Goal: Entertainment & Leisure: Consume media (video, audio)

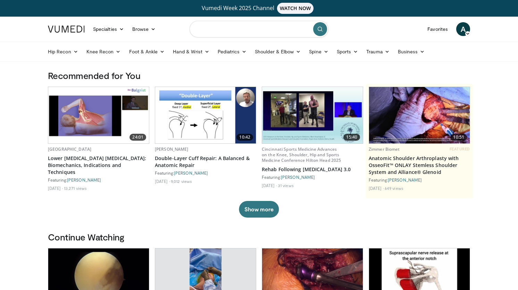
click at [270, 30] on input "Search topics, interventions" at bounding box center [258, 29] width 139 height 17
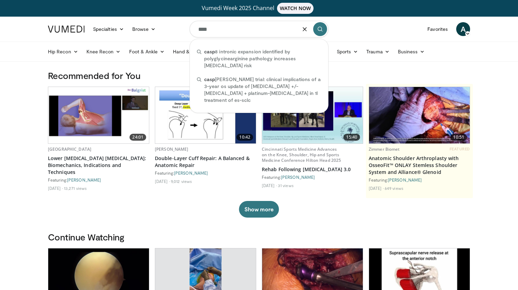
type input "****"
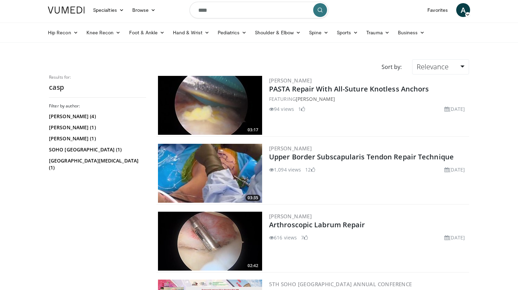
scroll to position [14, 0]
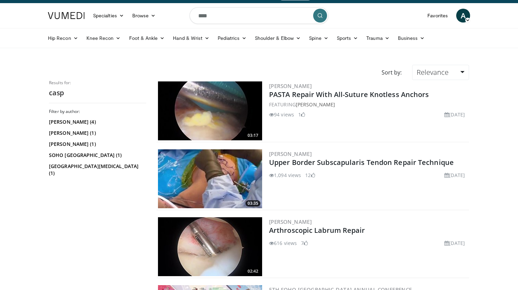
click at [212, 158] on img at bounding box center [210, 179] width 104 height 59
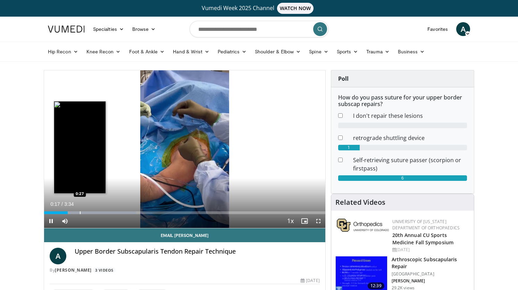
click at [79, 212] on div "Progress Bar" at bounding box center [90, 213] width 92 height 3
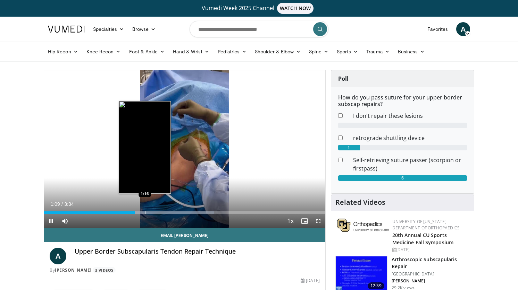
click at [145, 211] on div "Loaded : 60.54% 1:09 1:16" at bounding box center [184, 211] width 281 height 7
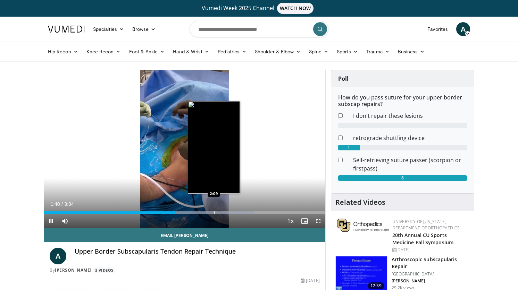
scroll to position [2, 0]
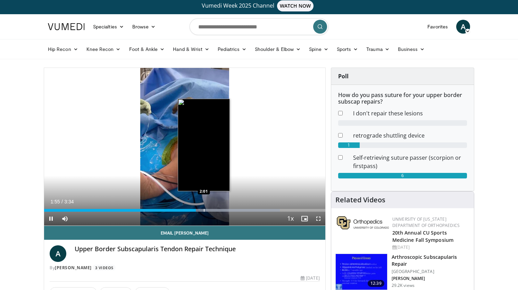
click at [204, 211] on div "Progress Bar" at bounding box center [204, 210] width 1 height 3
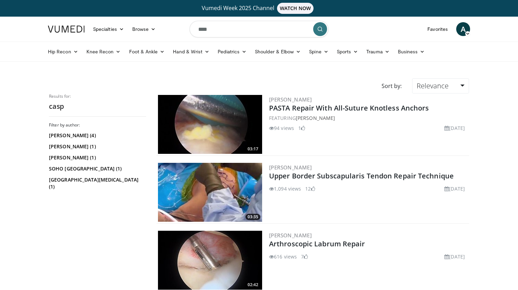
scroll to position [14, 0]
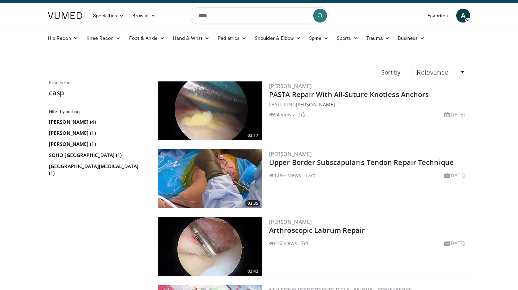
click at [210, 118] on img at bounding box center [210, 111] width 104 height 59
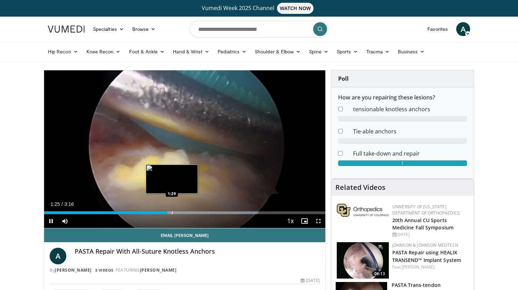
click at [172, 213] on div "Progress Bar" at bounding box center [172, 213] width 1 height 3
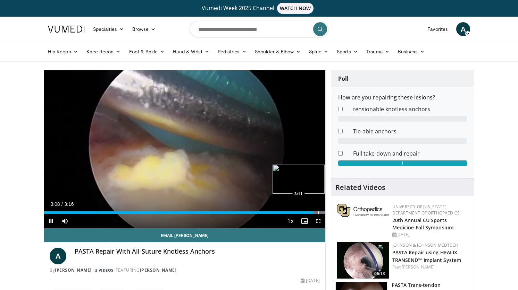
click at [318, 213] on div "Progress Bar" at bounding box center [318, 213] width 1 height 3
click at [53, 221] on span "Video Player" at bounding box center [51, 221] width 14 height 14
click at [53, 219] on span "Video Player" at bounding box center [51, 221] width 14 height 14
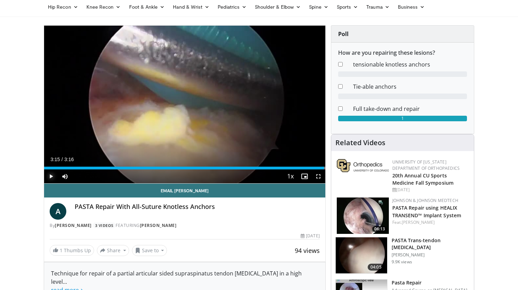
scroll to position [45, 0]
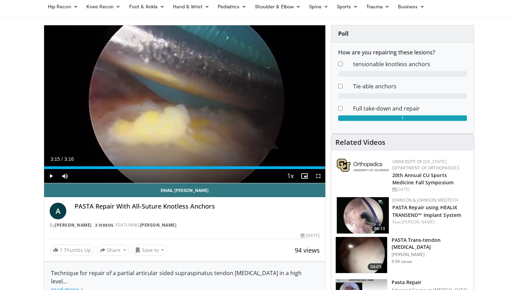
click at [368, 219] on img at bounding box center [363, 215] width 52 height 36
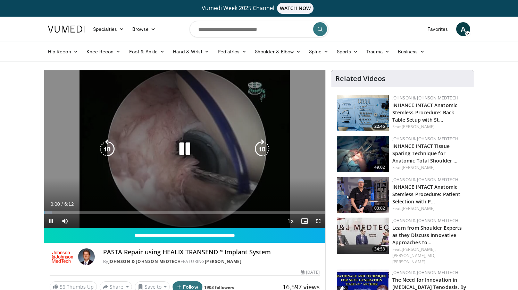
click at [263, 149] on icon "Video Player" at bounding box center [261, 148] width 19 height 19
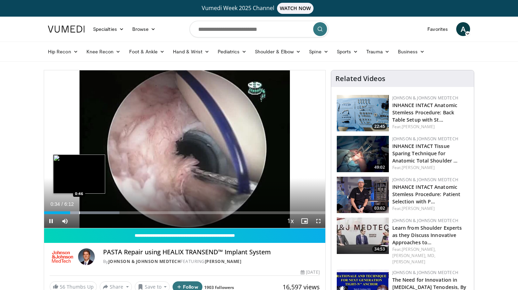
click at [79, 213] on div "Progress Bar" at bounding box center [79, 213] width 1 height 3
click at [93, 211] on div "Loaded : 29.48% 0:47 1:04" at bounding box center [184, 211] width 281 height 7
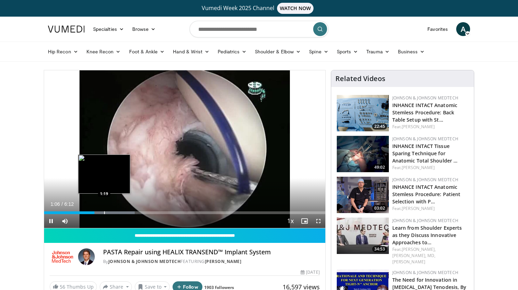
click at [104, 212] on div "Progress Bar" at bounding box center [104, 213] width 1 height 3
click at [117, 212] on div "Progress Bar" at bounding box center [117, 213] width 1 height 3
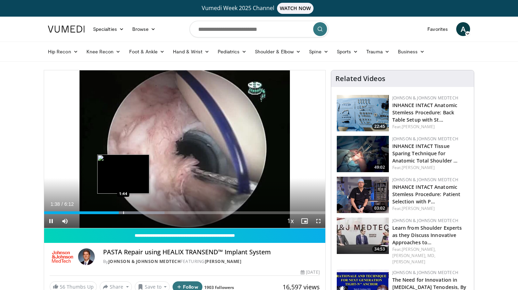
click at [123, 212] on div "Progress Bar" at bounding box center [123, 213] width 1 height 3
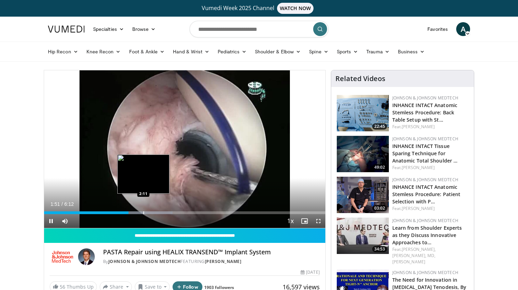
click at [143, 210] on div "Loaded : 45.71% 1:51 2:11" at bounding box center [184, 211] width 281 height 7
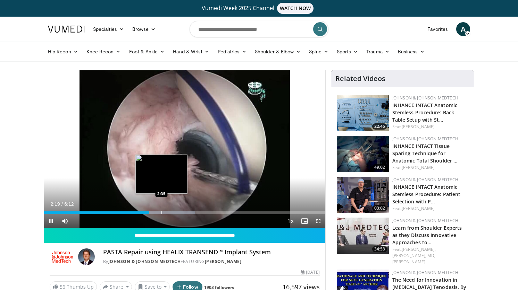
click at [161, 212] on div "Progress Bar" at bounding box center [161, 213] width 1 height 3
click at [170, 212] on div "Progress Bar" at bounding box center [170, 213] width 1 height 3
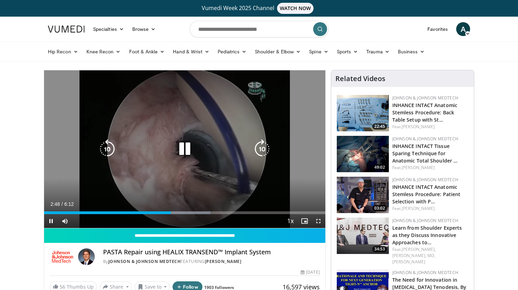
click at [0, 0] on div "Progress Bar" at bounding box center [0, 0] width 0 height 0
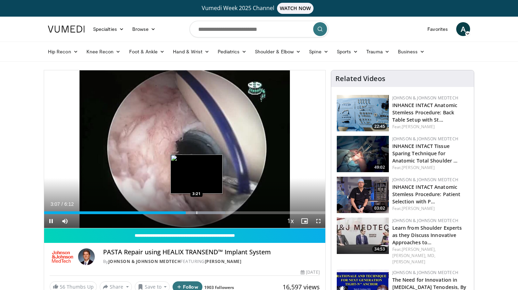
click at [196, 213] on div "Progress Bar" at bounding box center [196, 213] width 1 height 3
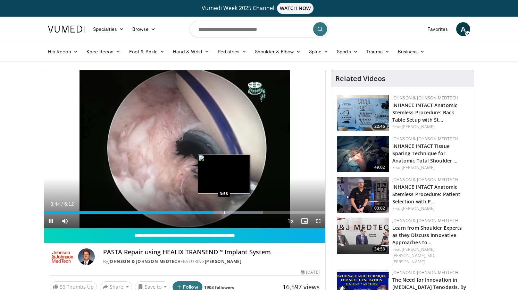
click at [224, 213] on div "Progress Bar" at bounding box center [224, 213] width 1 height 3
click at [237, 212] on div "Progress Bar" at bounding box center [237, 213] width 1 height 3
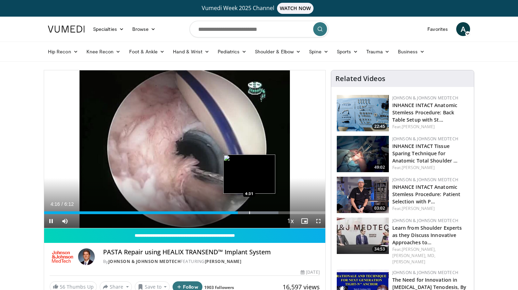
click at [249, 213] on div "Progress Bar" at bounding box center [249, 213] width 1 height 3
click at [258, 212] on div "Progress Bar" at bounding box center [258, 213] width 1 height 3
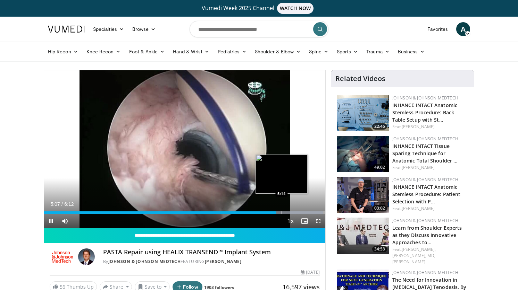
click at [281, 213] on div "Progress Bar" at bounding box center [281, 213] width 1 height 3
click at [286, 213] on div "Progress Bar" at bounding box center [286, 213] width 1 height 3
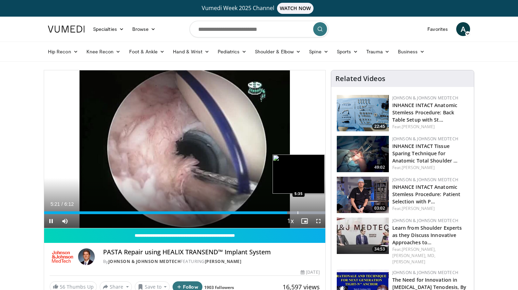
click at [297, 213] on div "Progress Bar" at bounding box center [297, 213] width 1 height 3
click at [304, 213] on div "Progress Bar" at bounding box center [292, 213] width 66 height 3
click at [312, 211] on div "Loaded : 100.00% 5:46 5:55" at bounding box center [184, 211] width 281 height 7
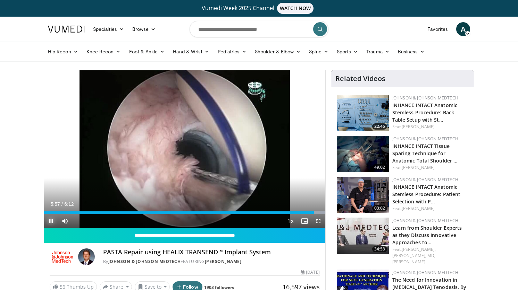
click at [50, 222] on span "Video Player" at bounding box center [51, 221] width 14 height 14
click at [246, 28] on input "Search topics, interventions" at bounding box center [258, 29] width 139 height 17
type input "*******"
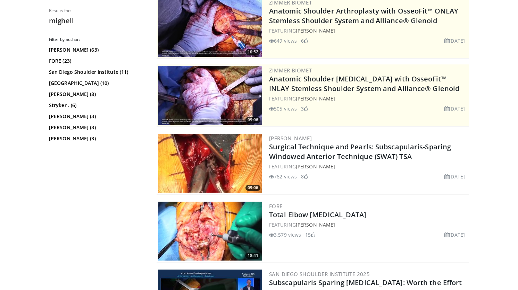
scroll to position [102, 0]
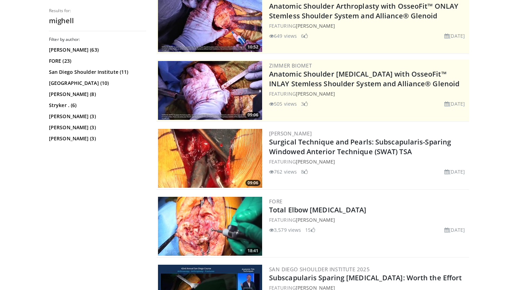
click at [212, 152] on img at bounding box center [210, 158] width 104 height 59
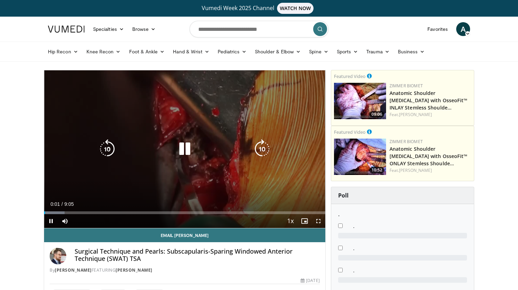
click at [260, 148] on icon "Video Player" at bounding box center [261, 148] width 19 height 19
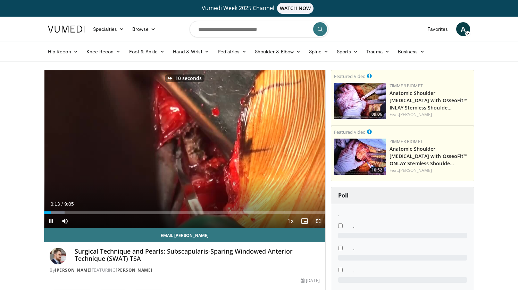
click at [318, 222] on span "Video Player" at bounding box center [318, 221] width 14 height 14
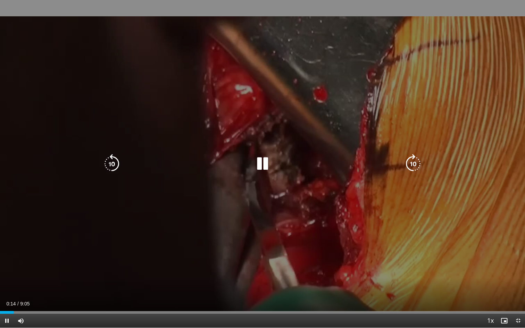
click at [414, 163] on icon "Video Player" at bounding box center [412, 163] width 19 height 19
click at [415, 161] on icon "Video Player" at bounding box center [412, 163] width 19 height 19
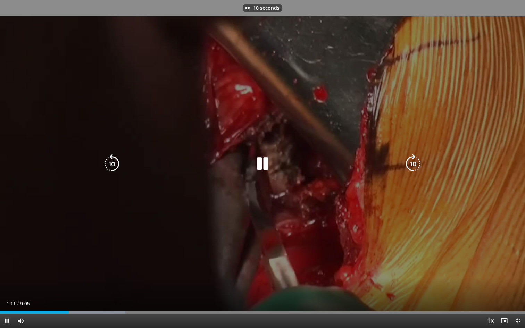
click at [415, 161] on icon "Video Player" at bounding box center [412, 163] width 19 height 19
click at [264, 165] on icon "Video Player" at bounding box center [262, 163] width 19 height 19
click at [262, 161] on icon "Video Player" at bounding box center [262, 163] width 19 height 19
